Goal: Navigation & Orientation: Find specific page/section

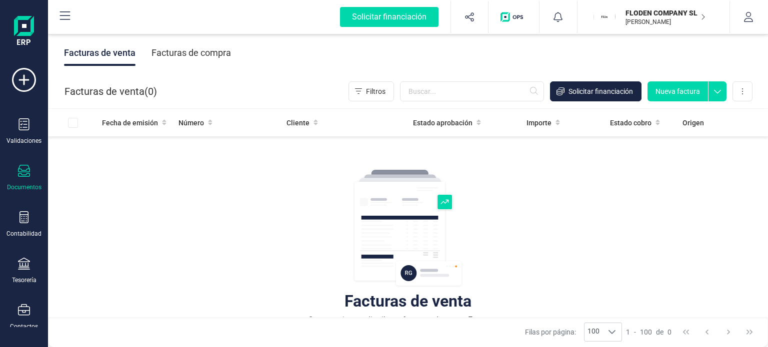
click at [24, 213] on icon at bounding box center [24, 217] width 12 height 12
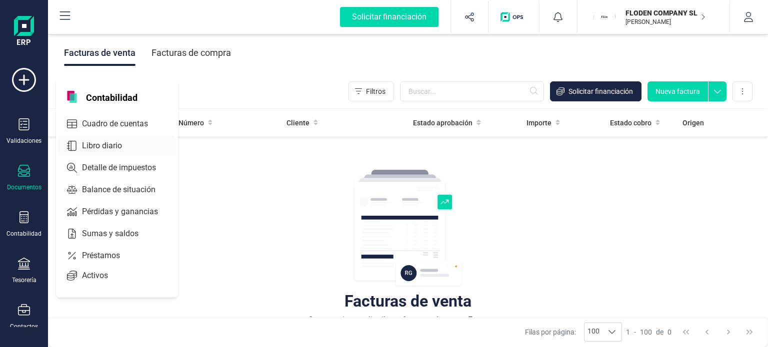
click at [108, 144] on span "Libro diario" at bounding box center [109, 146] width 62 height 12
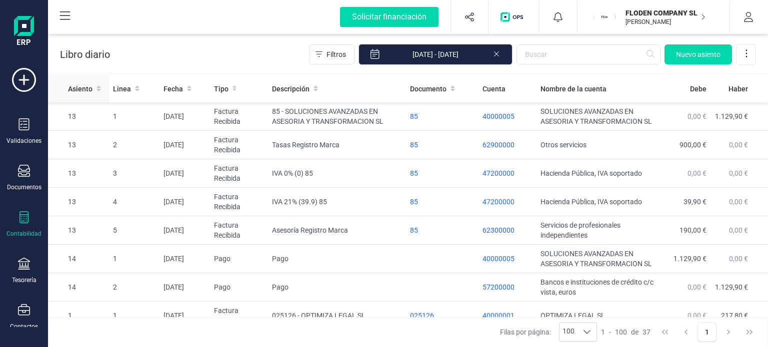
click at [86, 92] on span "Asiento" at bounding box center [80, 89] width 24 height 10
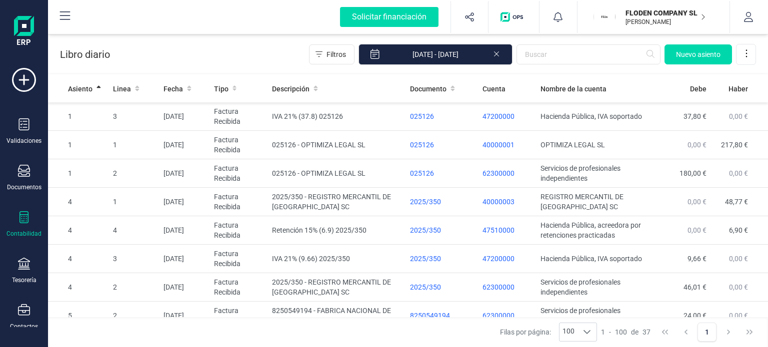
click at [21, 219] on icon at bounding box center [24, 217] width 12 height 12
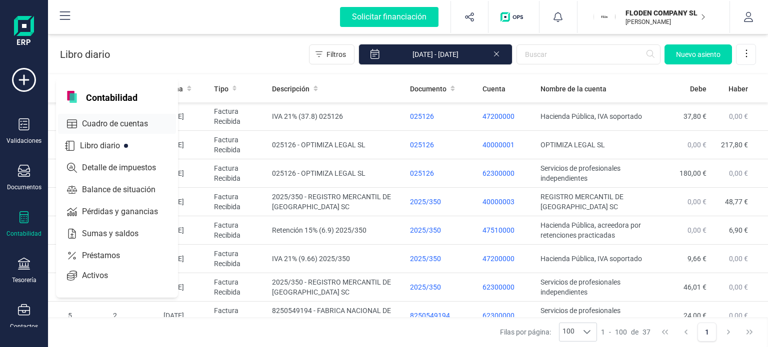
click at [128, 123] on span "Cuadro de cuentas" at bounding box center [122, 124] width 88 height 12
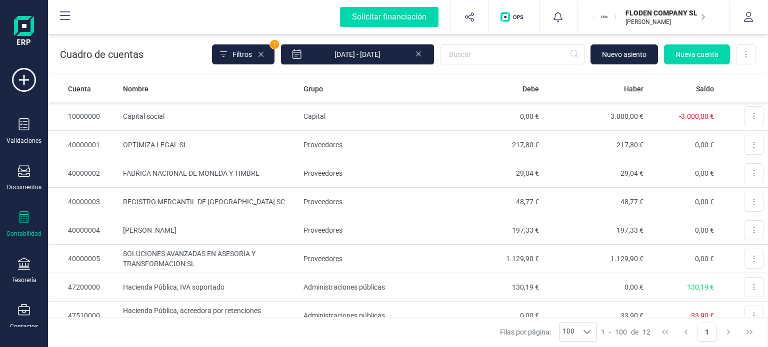
click at [25, 217] on icon at bounding box center [24, 217] width 12 height 12
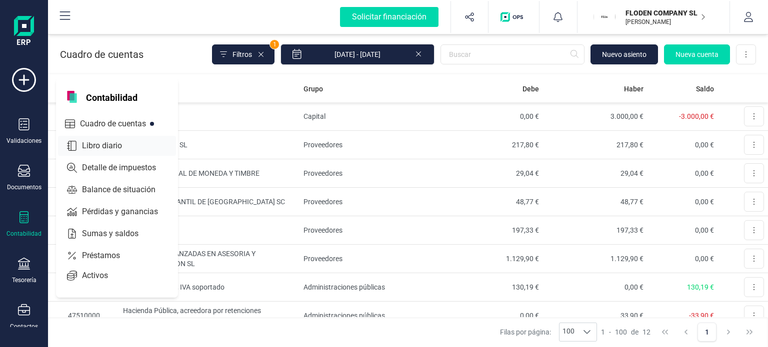
click at [110, 144] on span "Libro diario" at bounding box center [109, 146] width 62 height 12
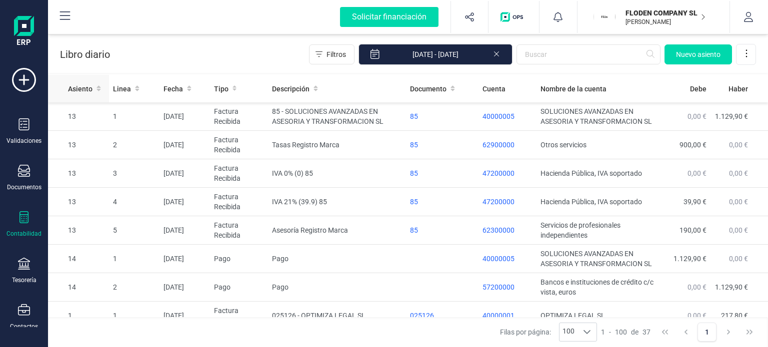
click at [92, 90] on div "Asiento" at bounding box center [86, 89] width 37 height 10
